Goal: Task Accomplishment & Management: Manage account settings

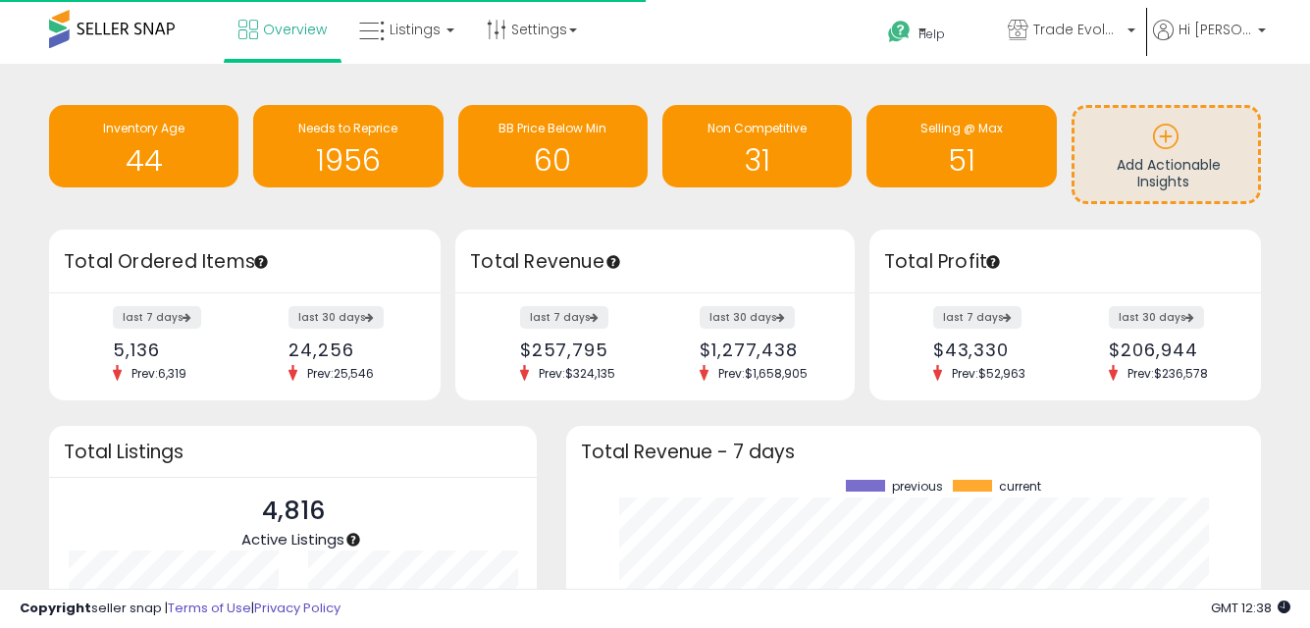
scroll to position [273, 656]
click at [404, 29] on span "Listings" at bounding box center [415, 30] width 51 height 20
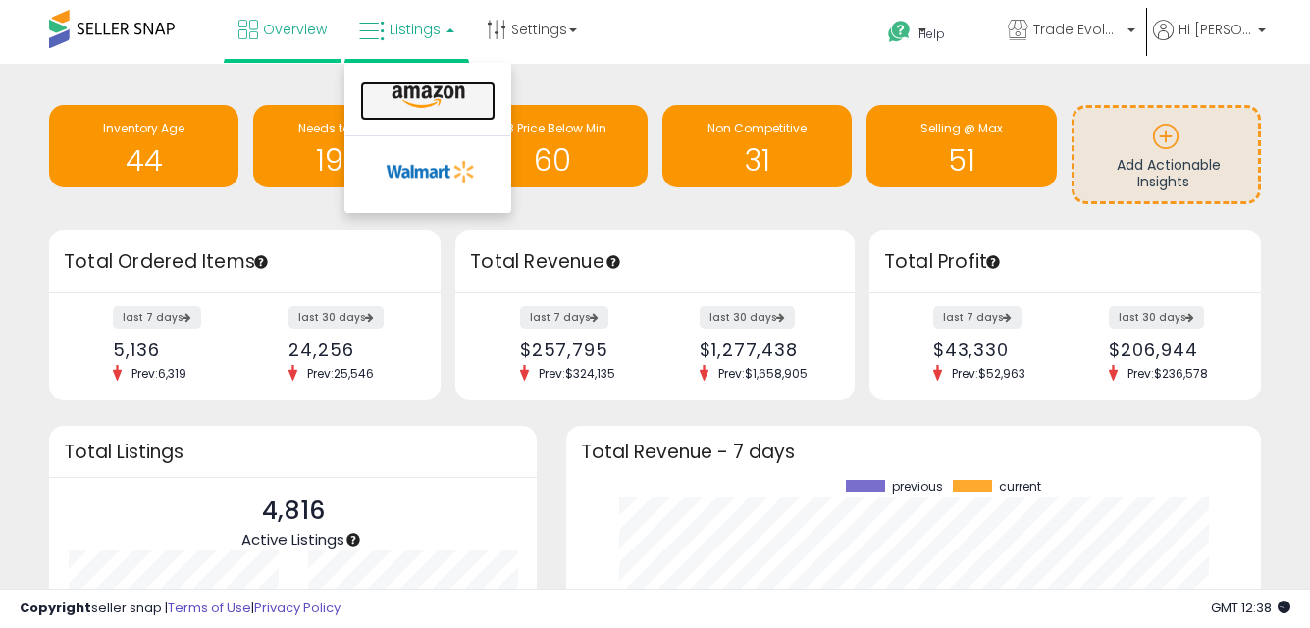
click at [414, 91] on icon at bounding box center [428, 97] width 85 height 26
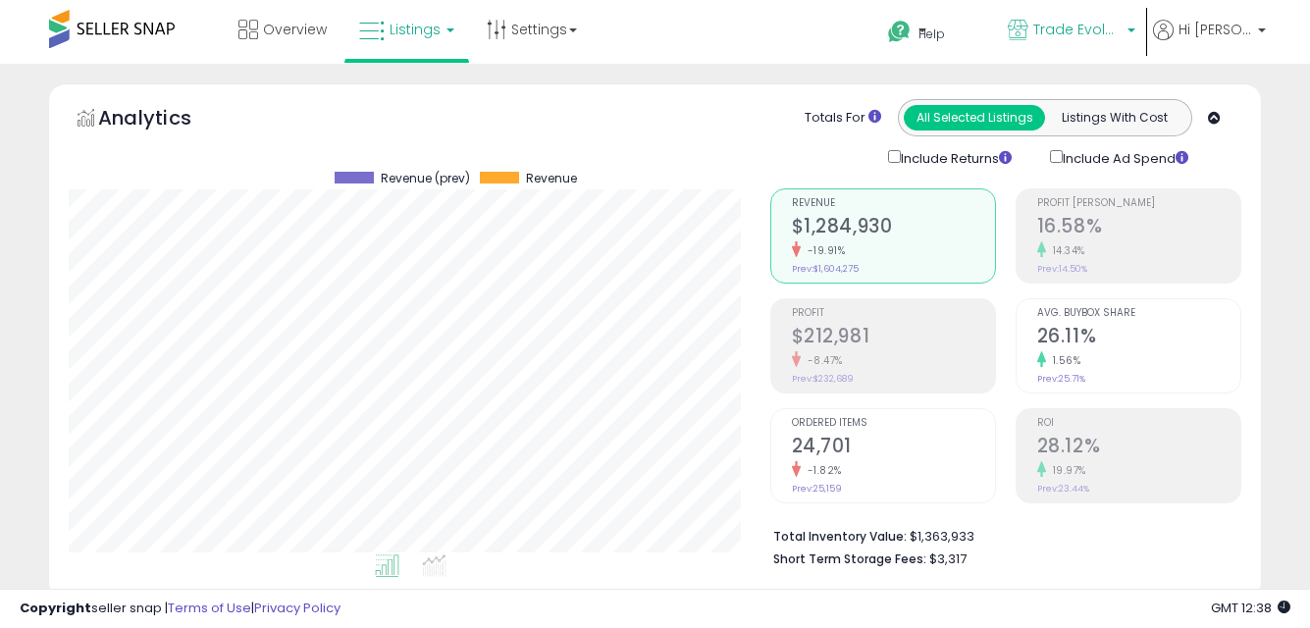
scroll to position [402, 701]
click at [1117, 28] on span "Trade Evolution US" at bounding box center [1077, 30] width 88 height 20
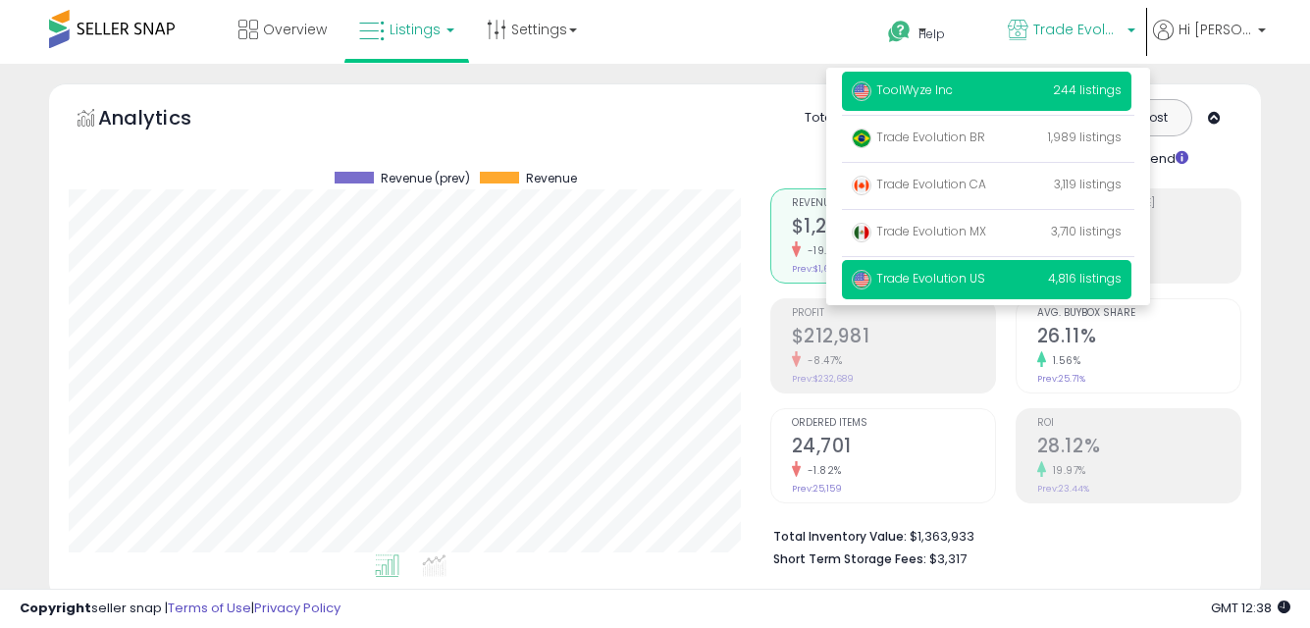
click at [950, 95] on span "ToolWyze Inc" at bounding box center [902, 89] width 101 height 17
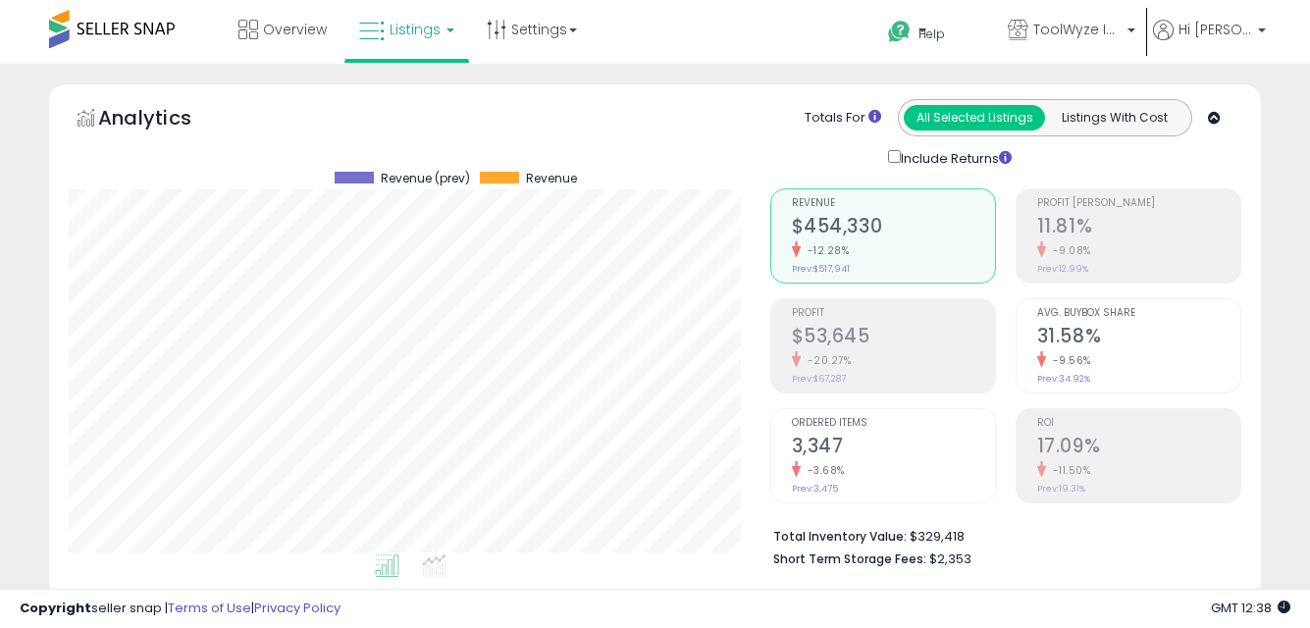
scroll to position [402, 701]
